Goal: Find specific page/section: Find specific page/section

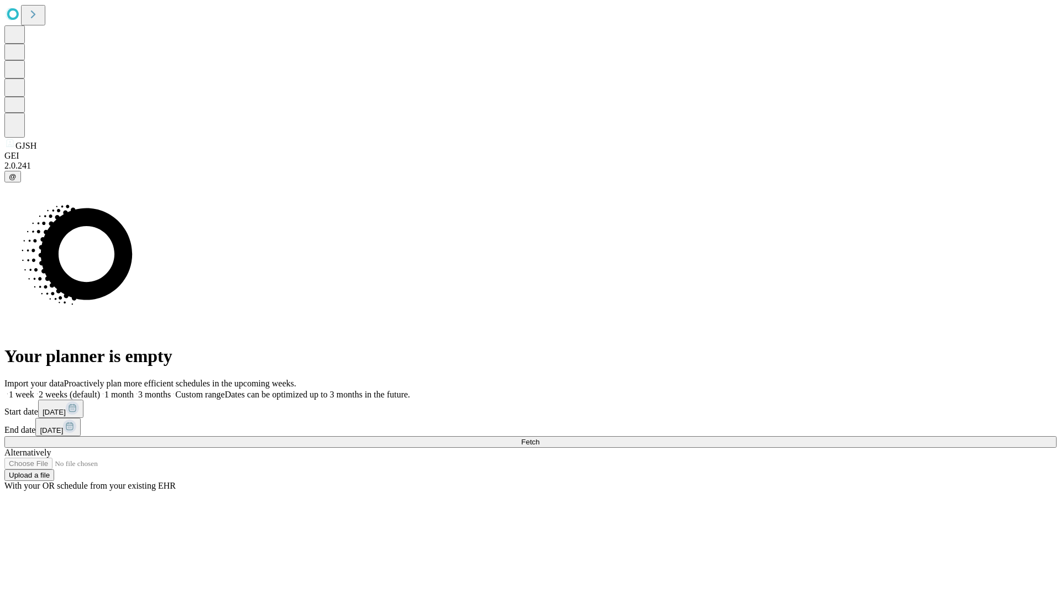
click at [540, 438] on span "Fetch" at bounding box center [530, 442] width 18 height 8
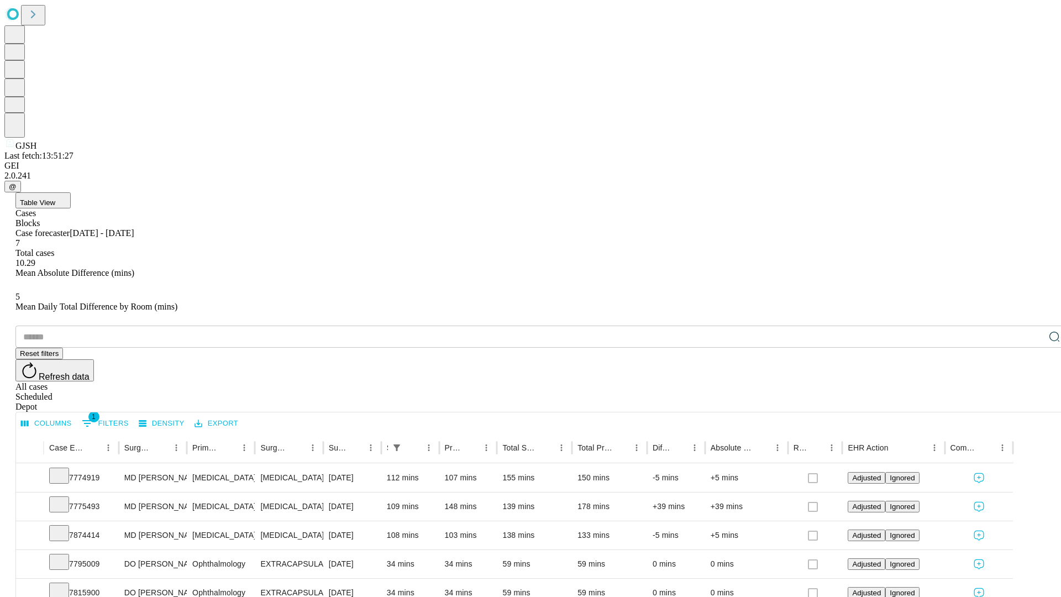
click at [1033, 402] on div "Depot" at bounding box center [541, 407] width 1053 height 10
